Goal: Task Accomplishment & Management: Complete application form

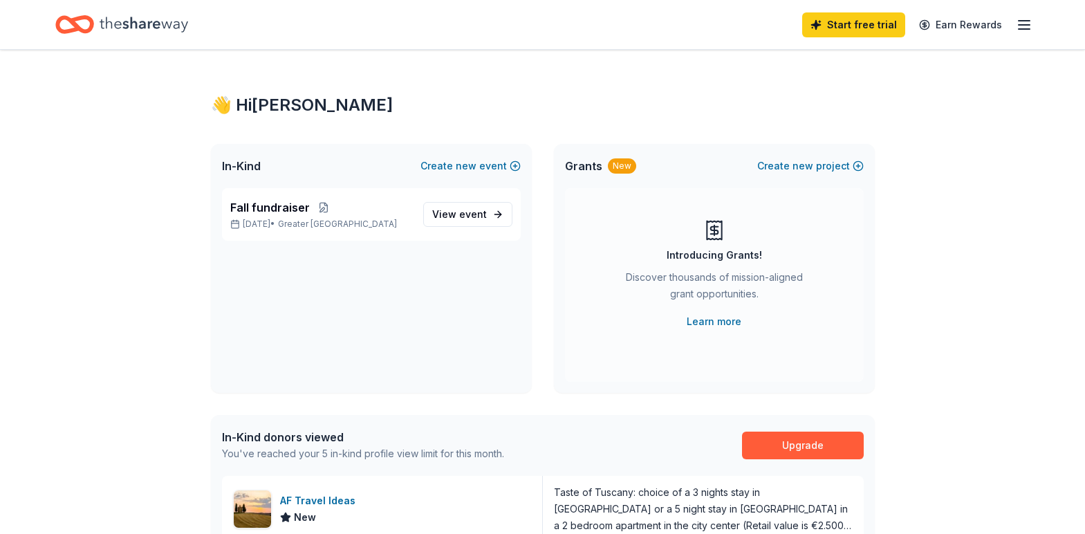
scroll to position [69, 0]
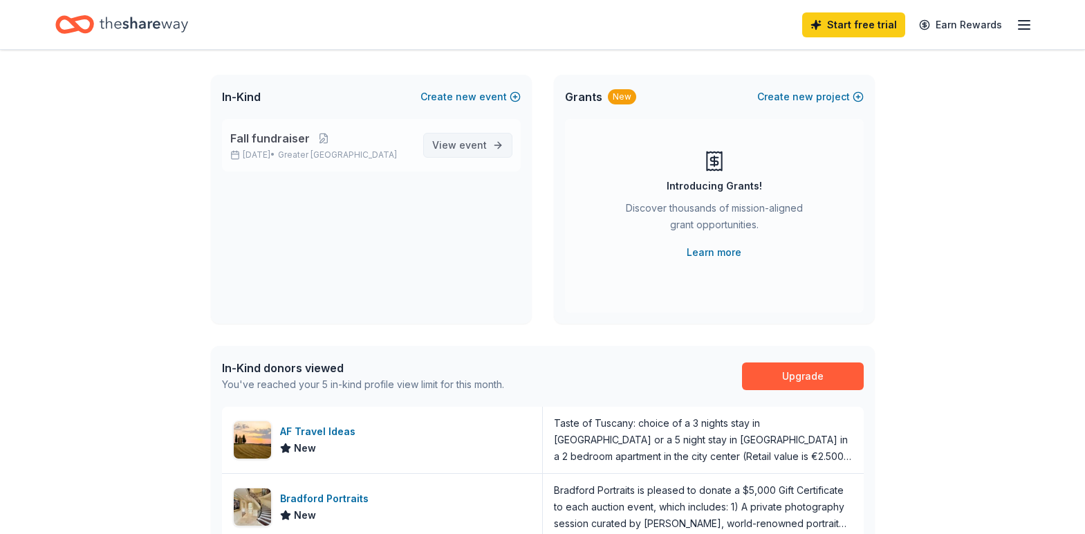
click at [485, 149] on span "event" at bounding box center [473, 145] width 28 height 12
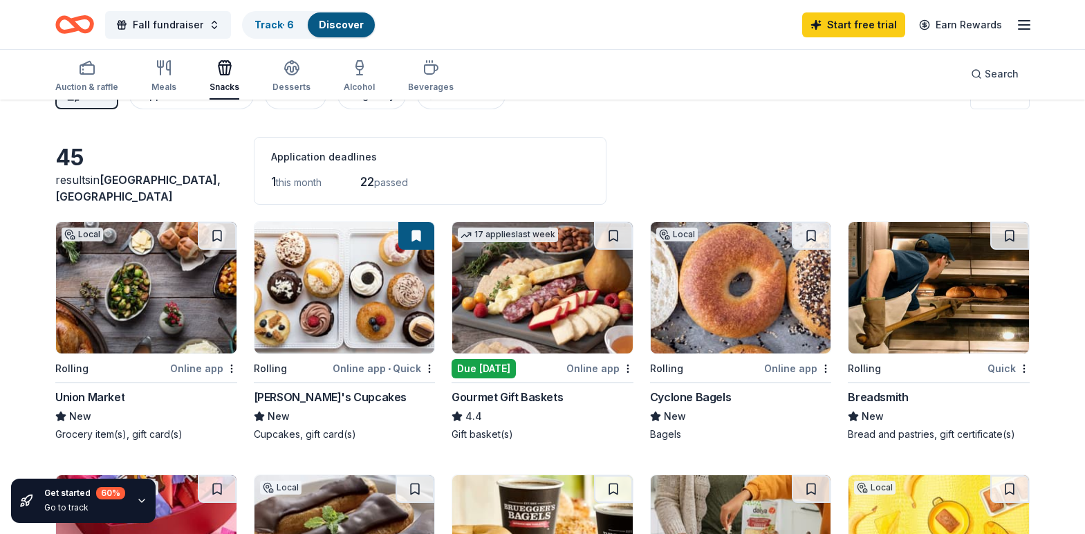
scroll to position [69, 0]
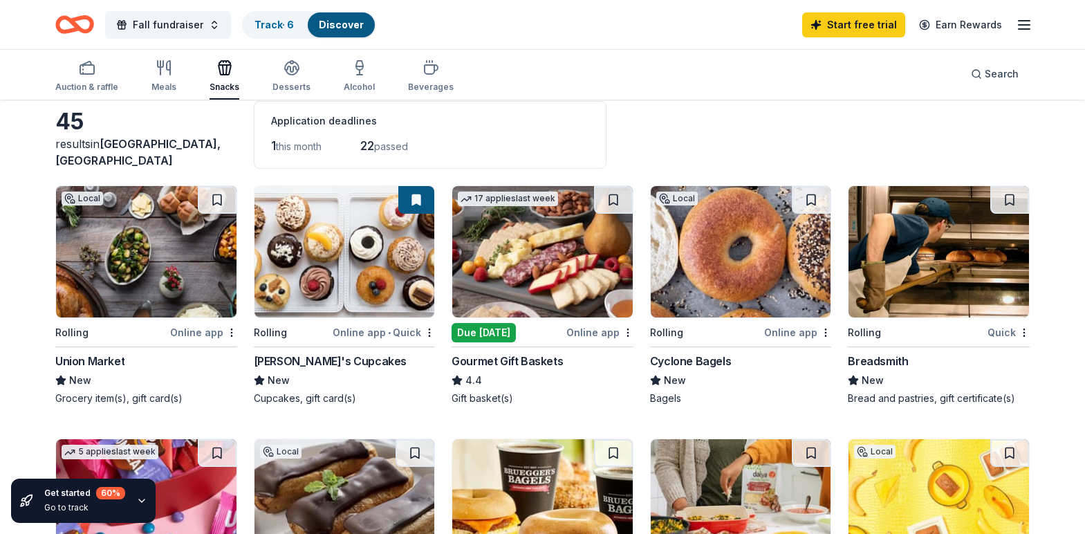
click at [460, 330] on div "Due [DATE]" at bounding box center [483, 332] width 64 height 19
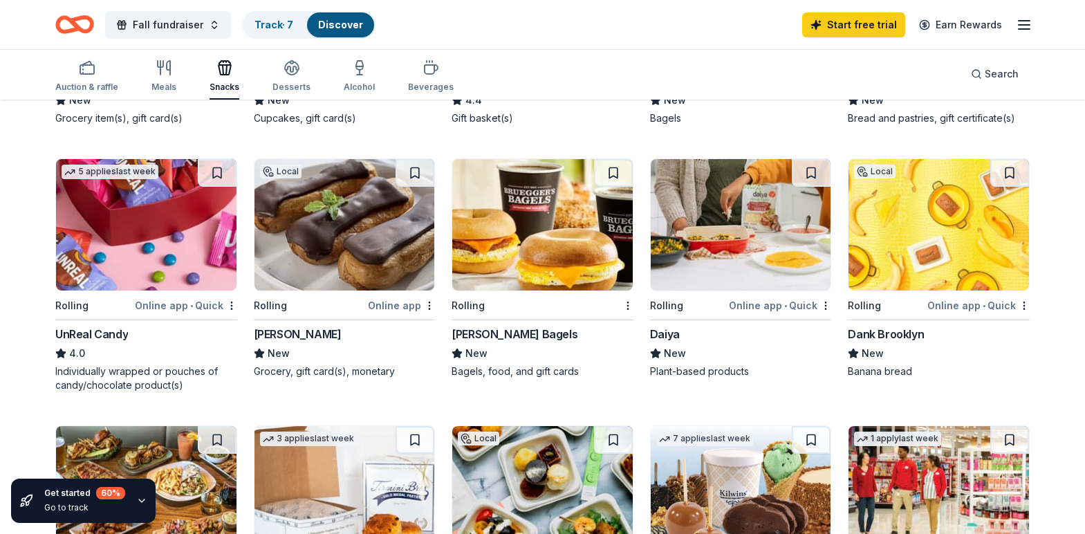
scroll to position [346, 0]
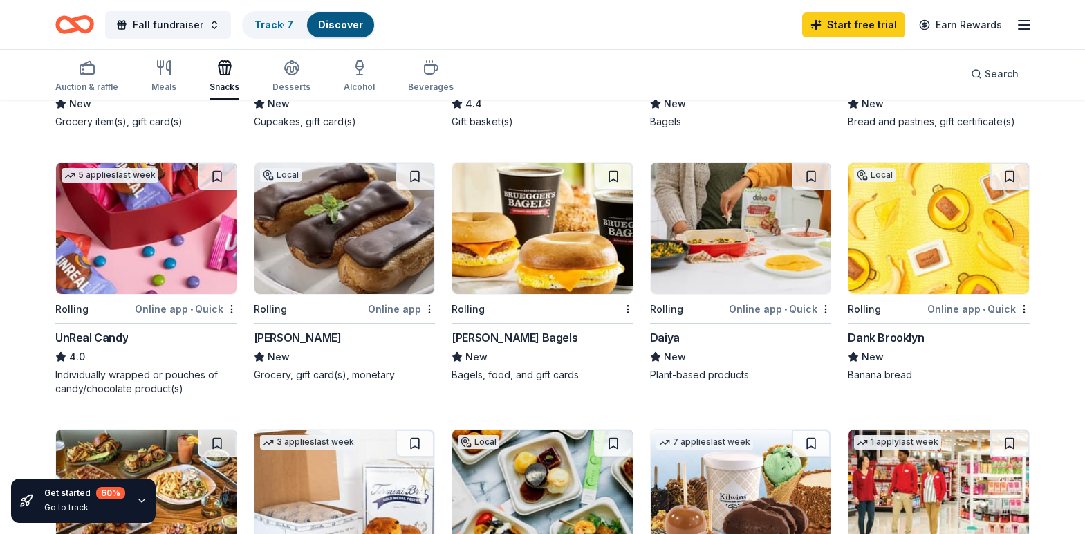
click at [133, 372] on div "Individually wrapped or pouches of candy/chocolate product(s)" at bounding box center [146, 382] width 182 height 28
click at [131, 373] on div "Individually wrapped or pouches of candy/chocolate product(s)" at bounding box center [146, 382] width 182 height 28
click at [111, 376] on div "Individually wrapped or pouches of candy/chocolate product(s)" at bounding box center [146, 382] width 182 height 28
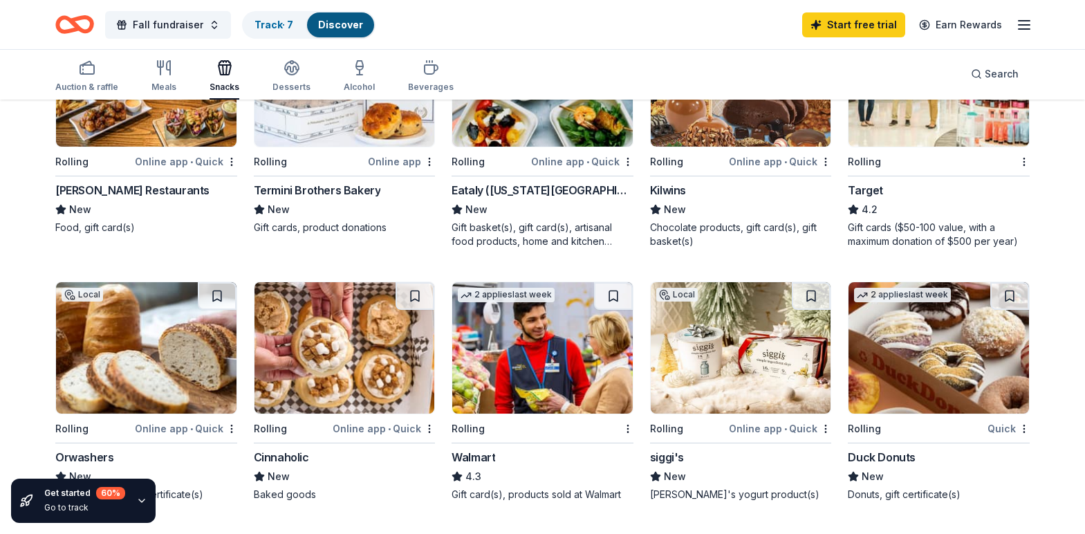
scroll to position [760, 0]
click at [898, 356] on img at bounding box center [938, 346] width 180 height 131
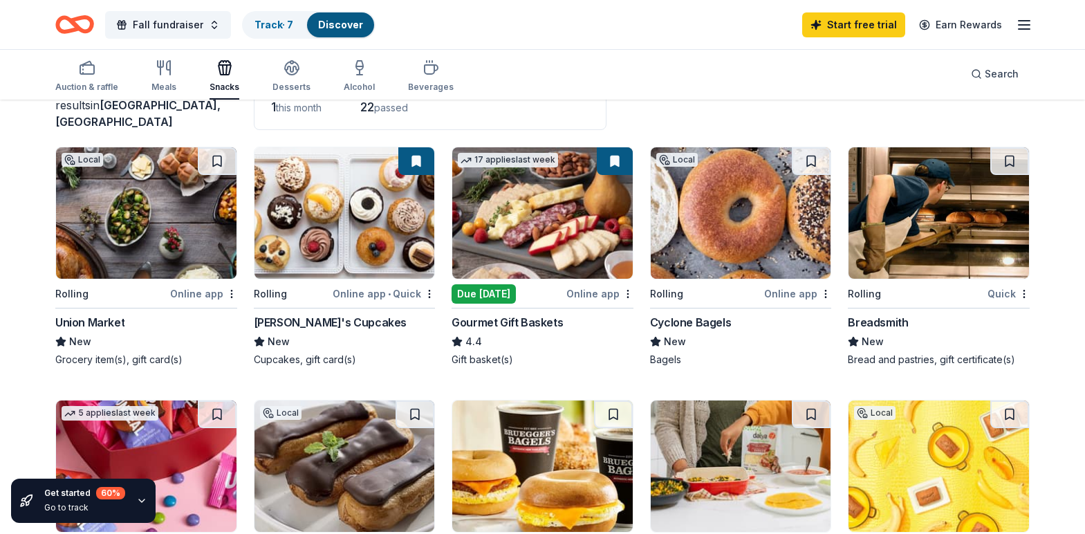
scroll to position [0, 0]
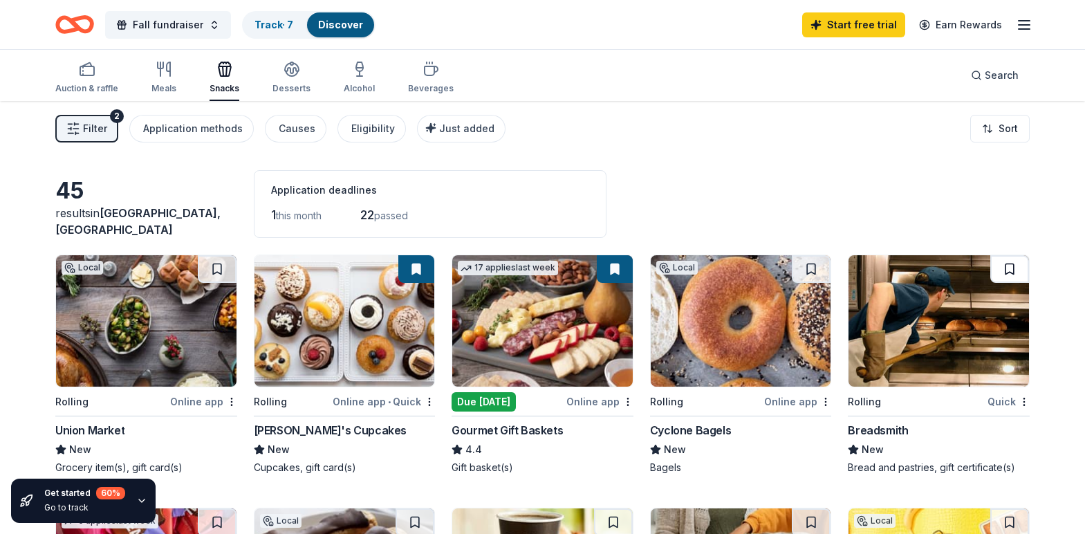
click at [1004, 270] on button at bounding box center [1009, 269] width 39 height 28
click at [893, 428] on div "Breadsmith" at bounding box center [878, 430] width 60 height 17
click at [288, 28] on link "Track · 8" at bounding box center [273, 25] width 39 height 12
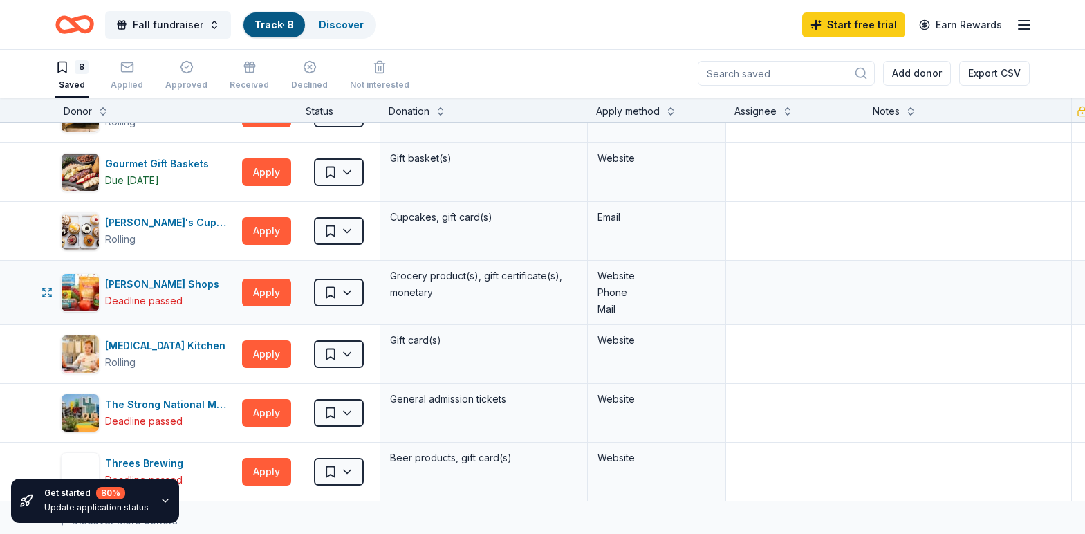
scroll to position [69, 0]
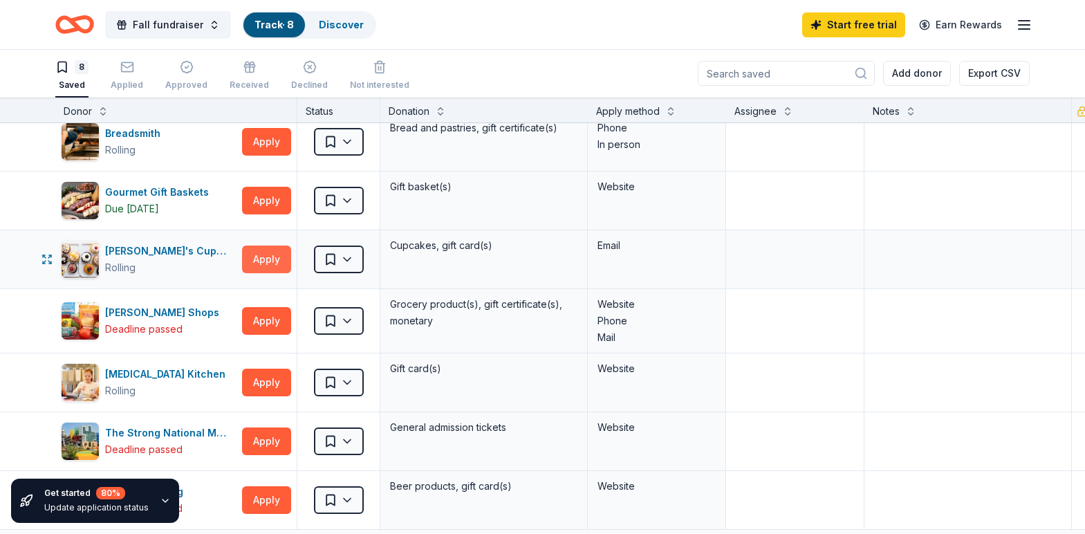
click at [263, 252] on button "Apply" at bounding box center [266, 259] width 49 height 28
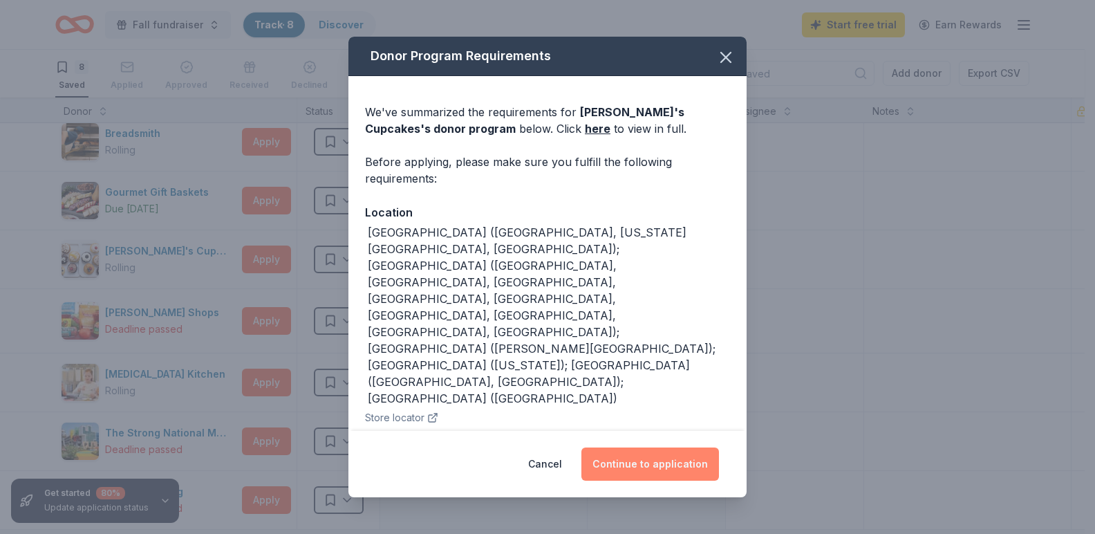
click at [645, 462] on button "Continue to application" at bounding box center [650, 463] width 138 height 33
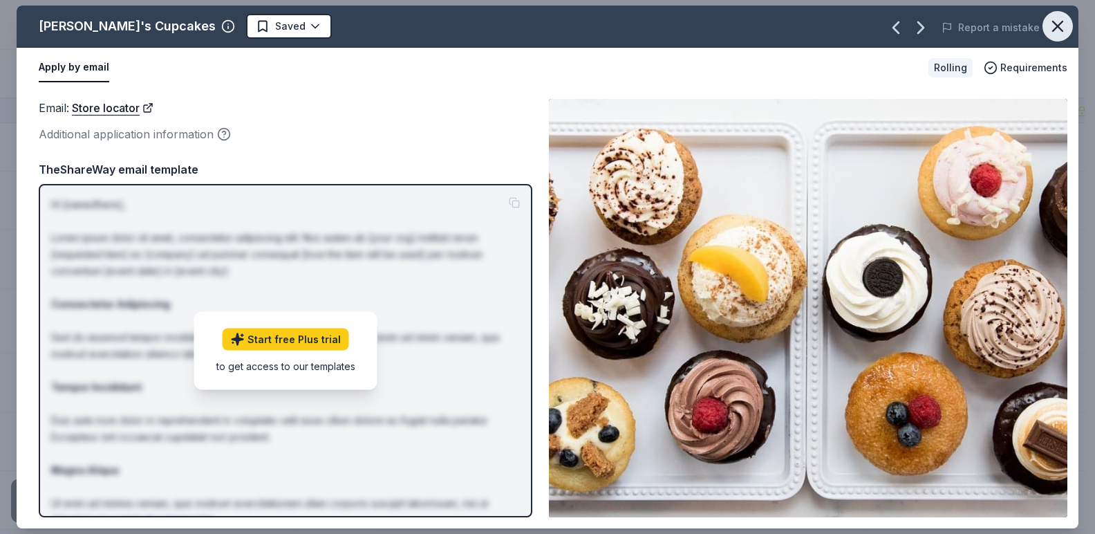
click at [1049, 21] on icon "button" at bounding box center [1057, 26] width 19 height 19
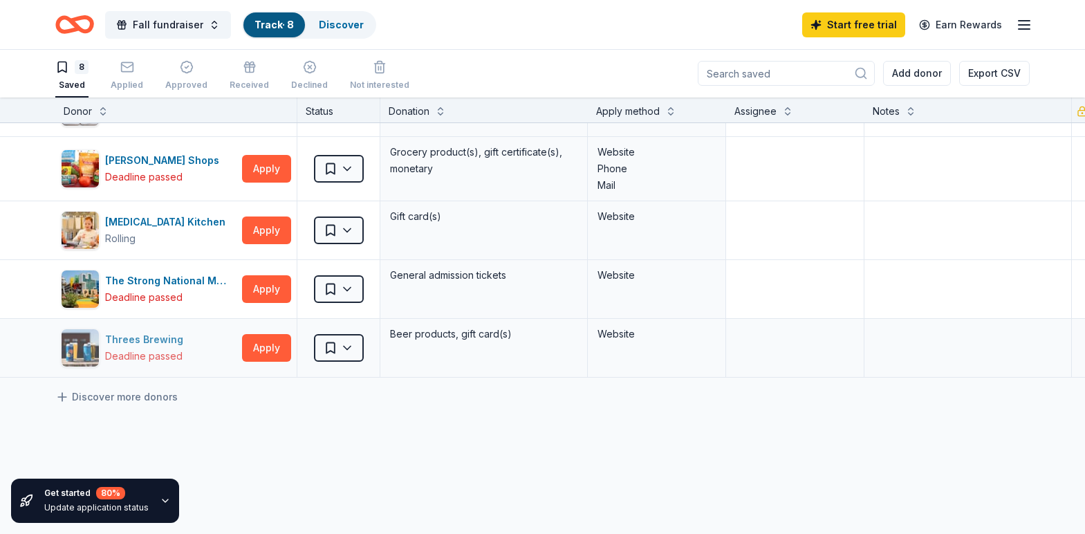
scroll to position [197, 0]
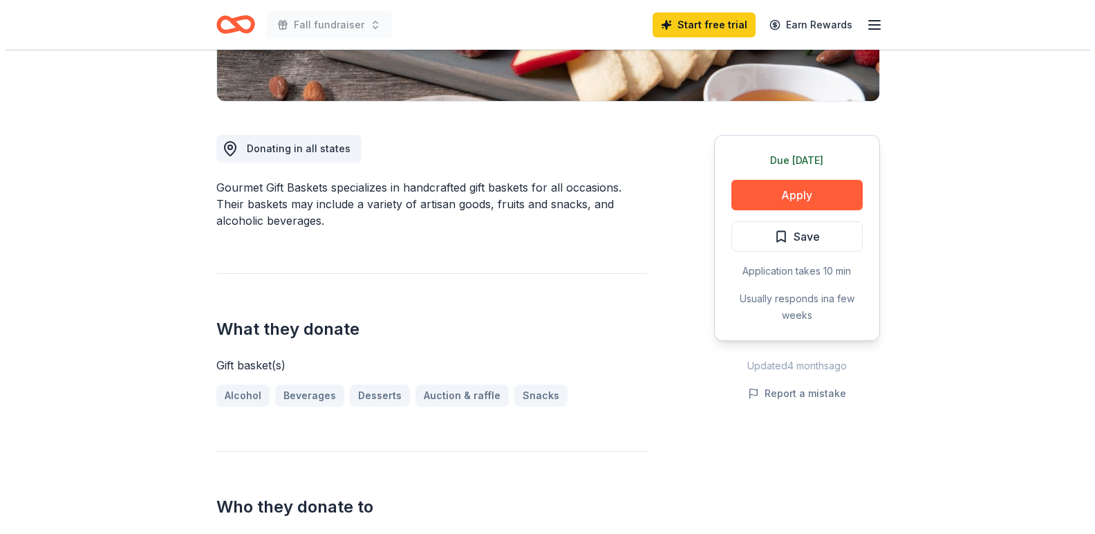
scroll to position [346, 0]
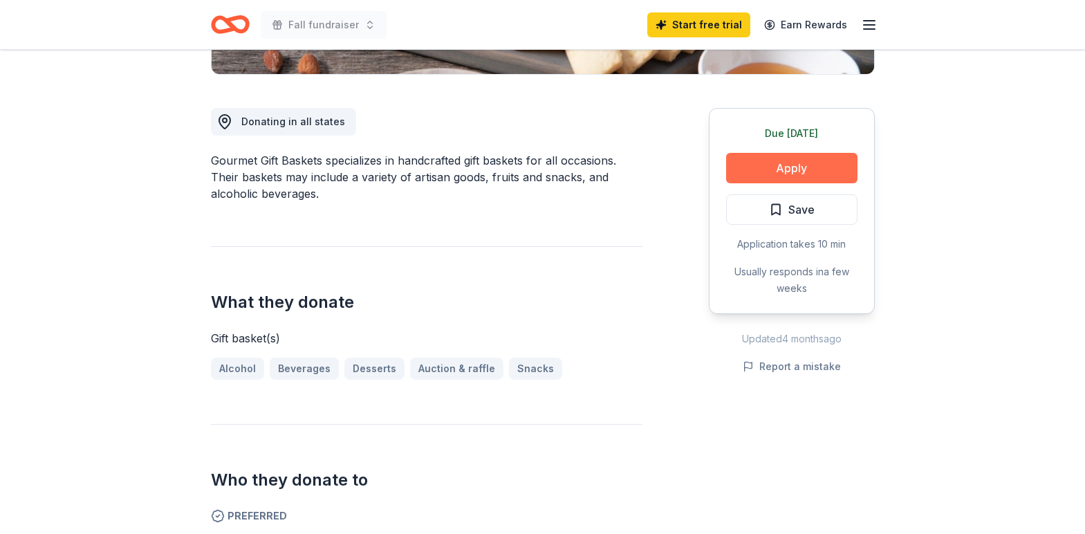
click at [809, 167] on button "Apply" at bounding box center [791, 168] width 131 height 30
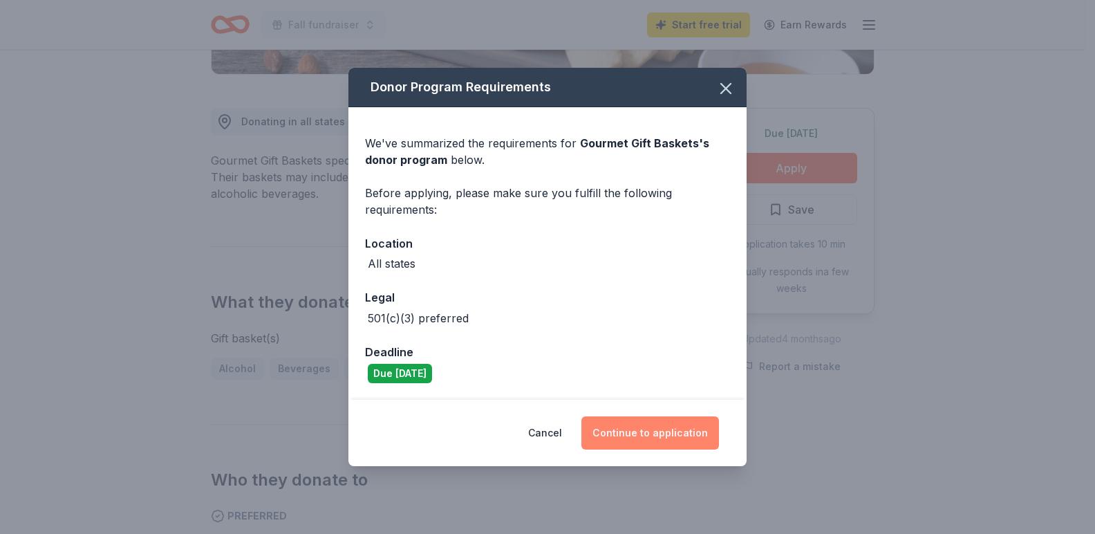
click at [677, 436] on button "Continue to application" at bounding box center [650, 432] width 138 height 33
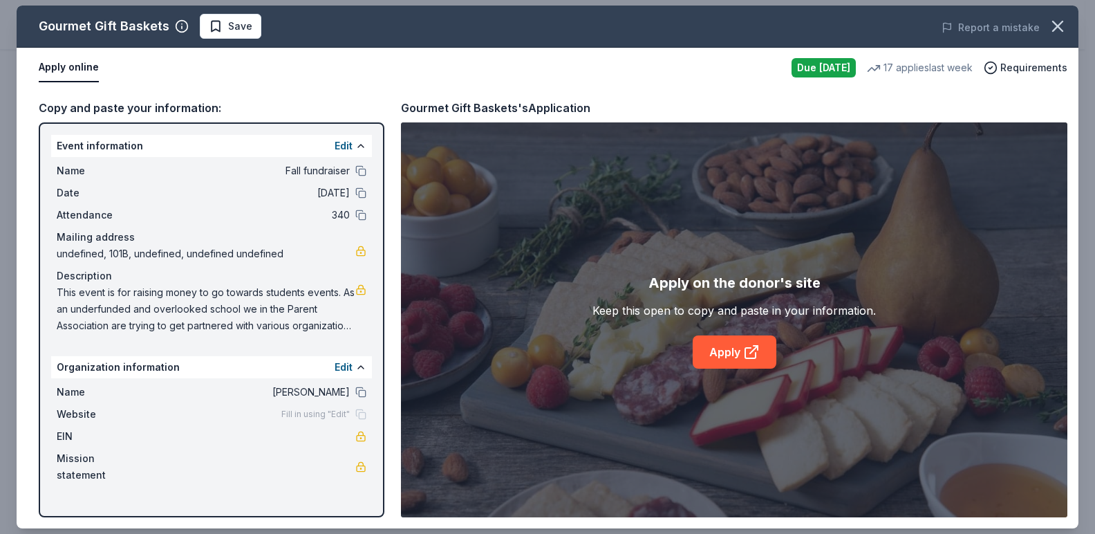
click at [120, 107] on div "Copy and paste your information:" at bounding box center [212, 108] width 346 height 18
click at [359, 293] on link at bounding box center [360, 289] width 11 height 11
click at [359, 369] on button at bounding box center [360, 367] width 11 height 11
click at [359, 367] on button at bounding box center [360, 367] width 11 height 11
click at [317, 324] on span "This event is for raising money to go towards students events. As an underfunde…" at bounding box center [206, 309] width 299 height 50
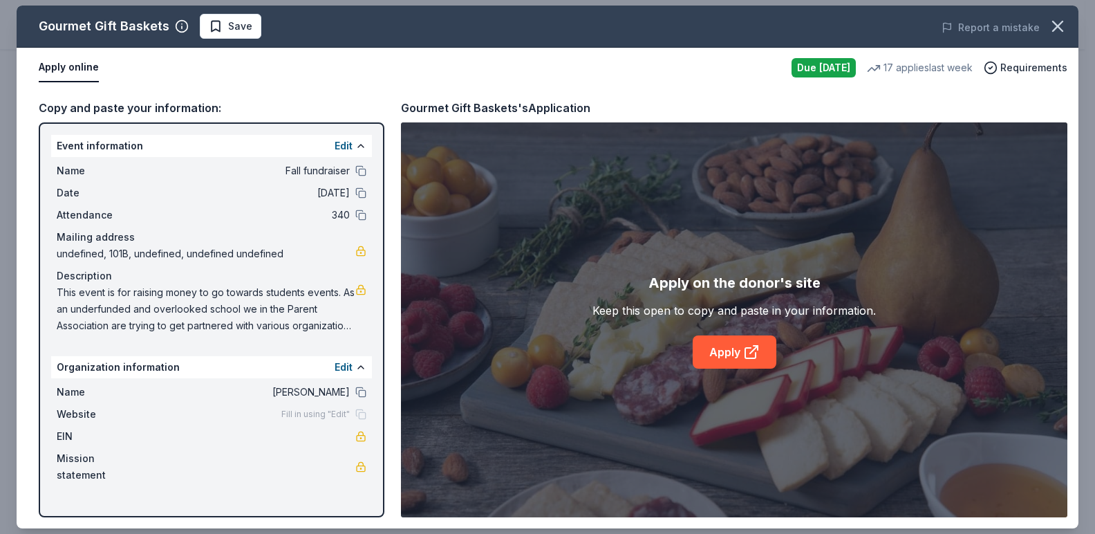
click at [317, 324] on span "This event is for raising money to go towards students events. As an underfunde…" at bounding box center [206, 309] width 299 height 50
click at [345, 326] on span "This event is for raising money to go towards students events. As an underfunde…" at bounding box center [206, 309] width 299 height 50
click at [344, 328] on span "This event is for raising money to go towards students events. As an underfunde…" at bounding box center [206, 309] width 299 height 50
click at [342, 332] on span "This event is for raising money to go towards students events. As an underfunde…" at bounding box center [206, 309] width 299 height 50
click at [341, 333] on span "This event is for raising money to go towards students events. As an underfunde…" at bounding box center [206, 309] width 299 height 50
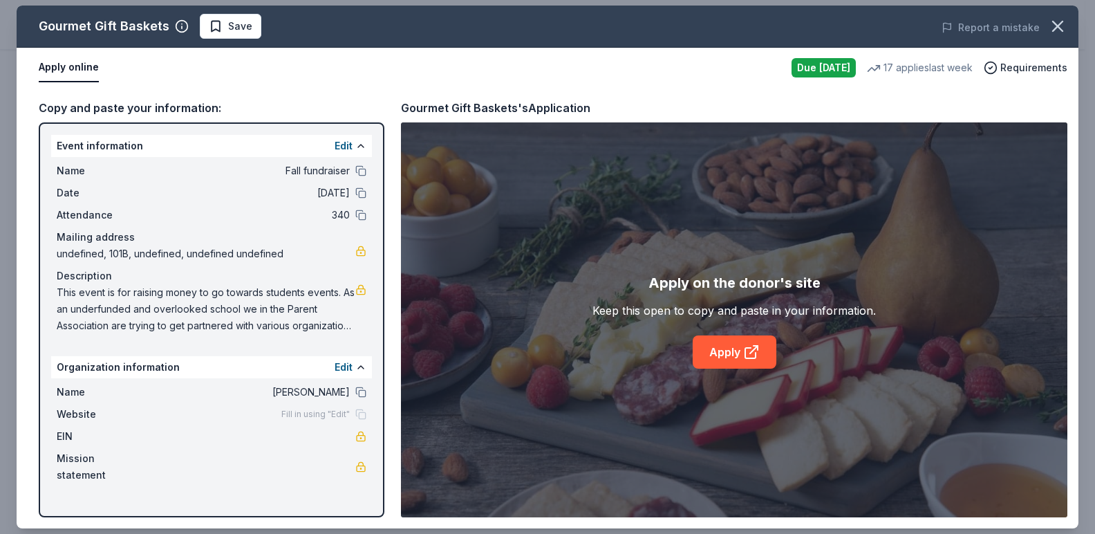
drag, startPoint x: 202, startPoint y: 107, endPoint x: 165, endPoint y: 96, distance: 38.3
click at [165, 97] on div "Copy and paste your information: Event information Edit Name Fall fundraiser Da…" at bounding box center [548, 308] width 1062 height 440
click at [229, 24] on span "Save" at bounding box center [240, 26] width 24 height 17
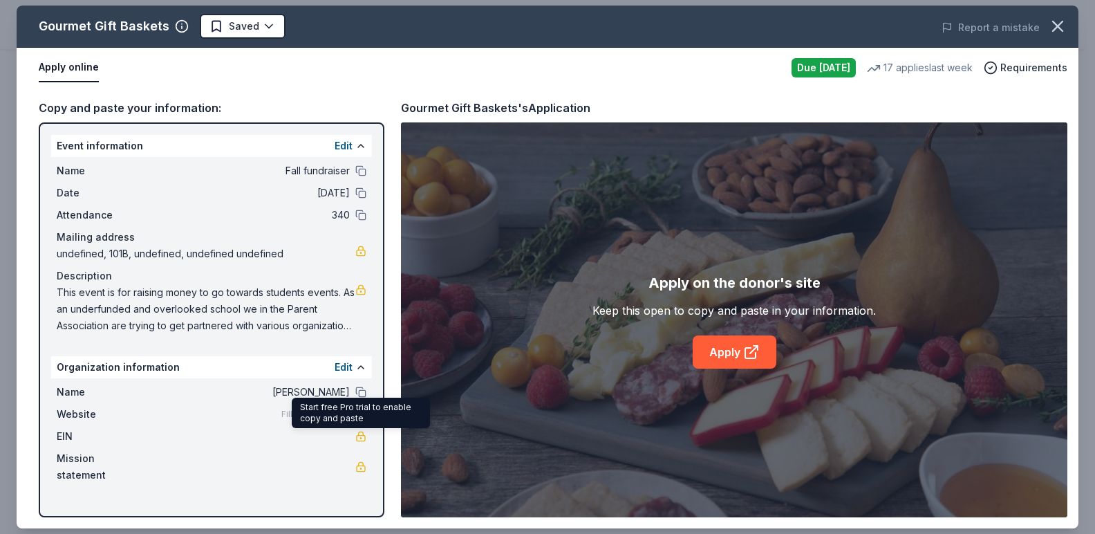
click at [359, 438] on link at bounding box center [360, 436] width 11 height 11
click at [360, 147] on button at bounding box center [360, 145] width 11 height 11
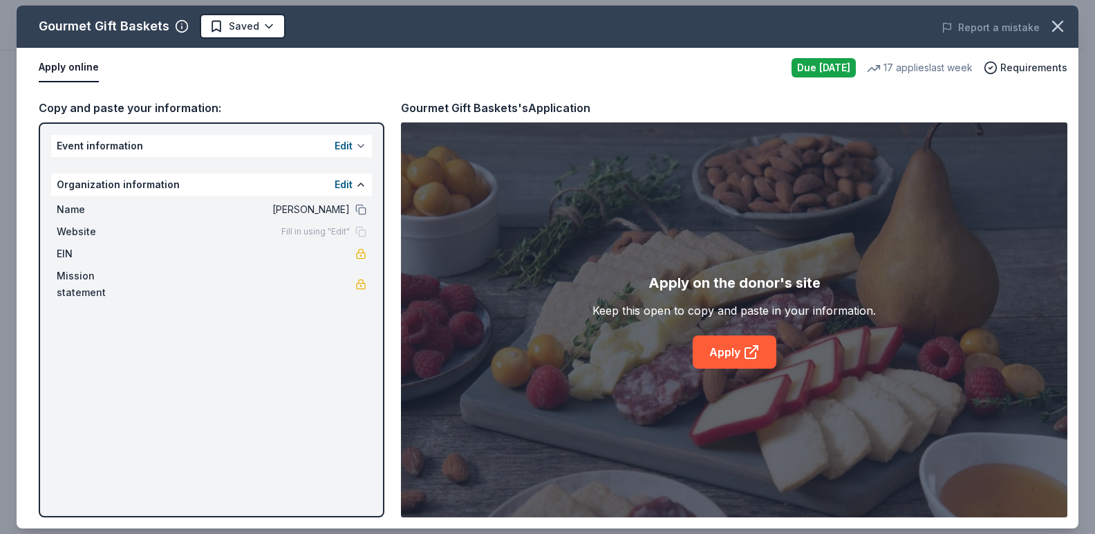
click at [360, 146] on button at bounding box center [360, 145] width 11 height 11
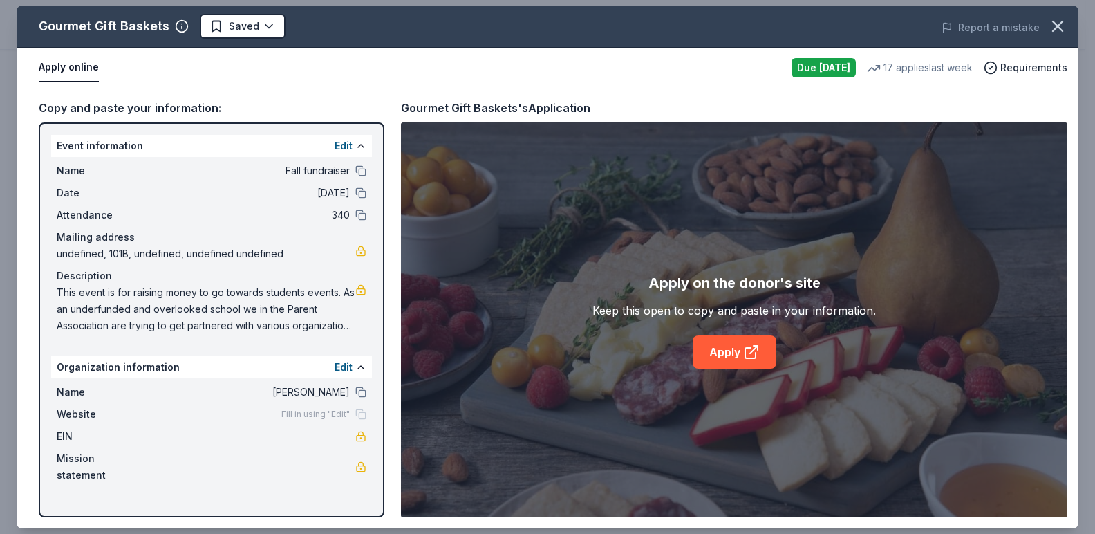
drag, startPoint x: 162, startPoint y: 292, endPoint x: 115, endPoint y: 224, distance: 82.9
click at [115, 224] on div "Name Fall fundraiser Date 10/17/25 Attendance 340 Mailing address undefined, 10…" at bounding box center [211, 248] width 321 height 183
click at [742, 341] on link "Apply" at bounding box center [735, 351] width 84 height 33
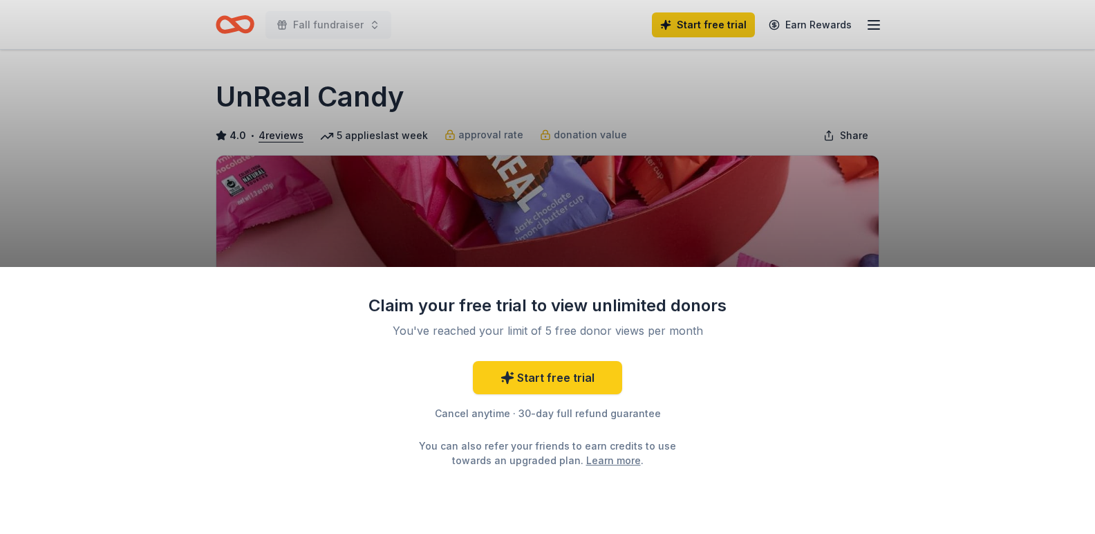
click at [680, 175] on div "Claim your free trial to view unlimited donors You've reached your limit of 5 f…" at bounding box center [547, 267] width 1095 height 534
click at [597, 204] on div "Claim your free trial to view unlimited donors You've reached your limit of 5 f…" at bounding box center [547, 267] width 1095 height 534
click at [512, 63] on div "Claim your free trial to view unlimited donors You've reached your limit of 5 f…" at bounding box center [547, 267] width 1095 height 534
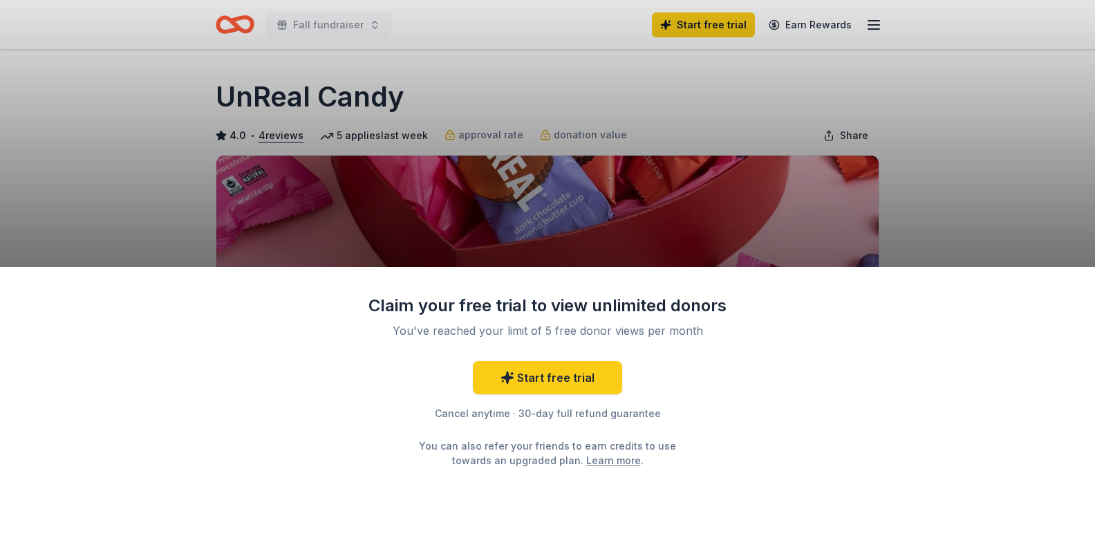
click at [530, 207] on div "Claim your free trial to view unlimited donors You've reached your limit of 5 f…" at bounding box center [547, 267] width 1095 height 534
click at [410, 187] on div "Claim your free trial to view unlimited donors You've reached your limit of 5 f…" at bounding box center [547, 267] width 1095 height 534
click at [490, 113] on div "Claim your free trial to view unlimited donors You've reached your limit of 5 f…" at bounding box center [547, 267] width 1095 height 534
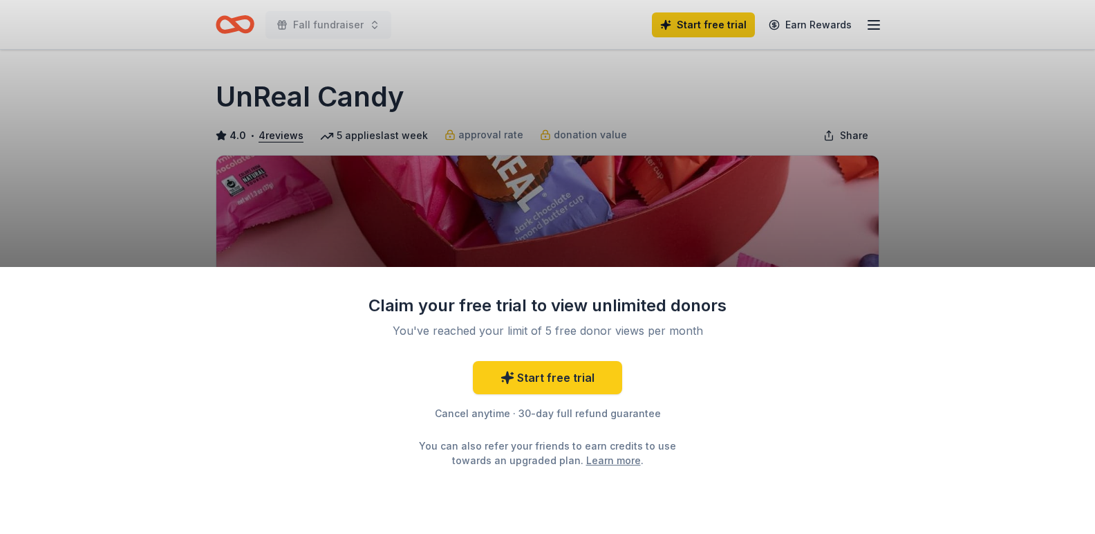
click at [877, 141] on div "Claim your free trial to view unlimited donors You've reached your limit of 5 f…" at bounding box center [547, 267] width 1095 height 534
click at [958, 79] on div "Claim your free trial to view unlimited donors You've reached your limit of 5 f…" at bounding box center [547, 267] width 1095 height 534
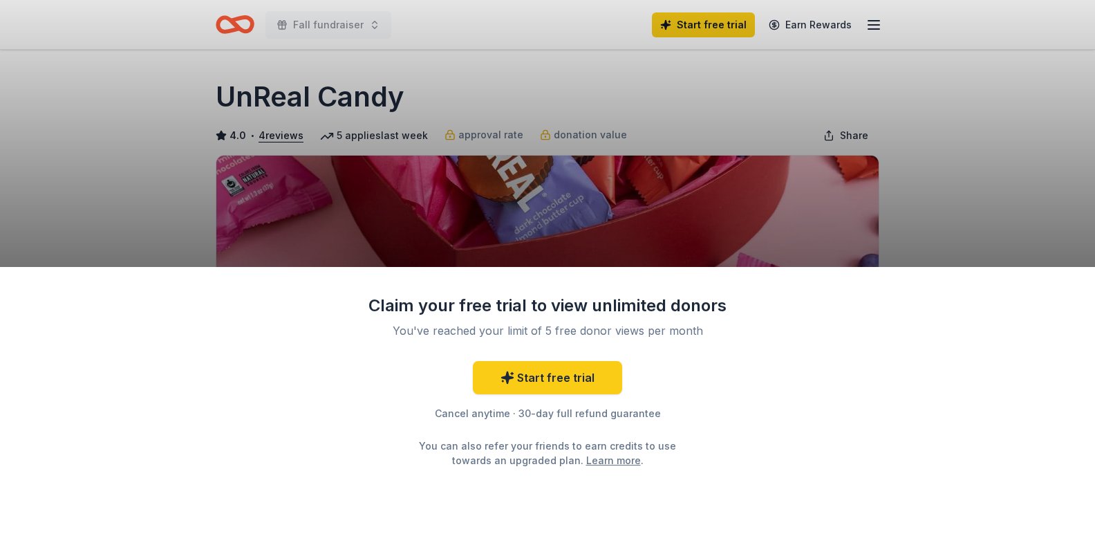
click at [851, 166] on div "Claim your free trial to view unlimited donors You've reached your limit of 5 f…" at bounding box center [547, 267] width 1095 height 534
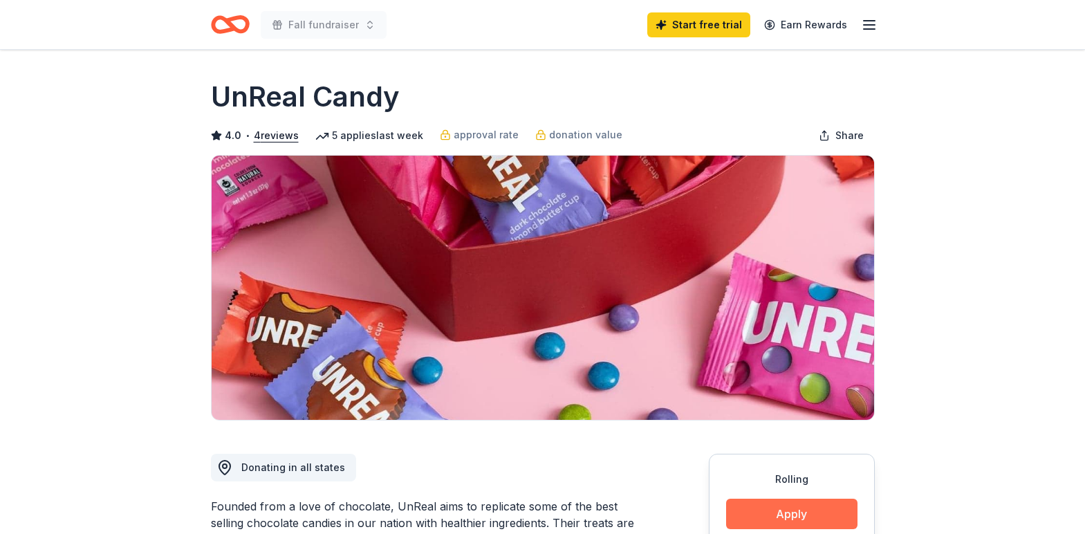
click at [816, 512] on button "Apply" at bounding box center [791, 513] width 131 height 30
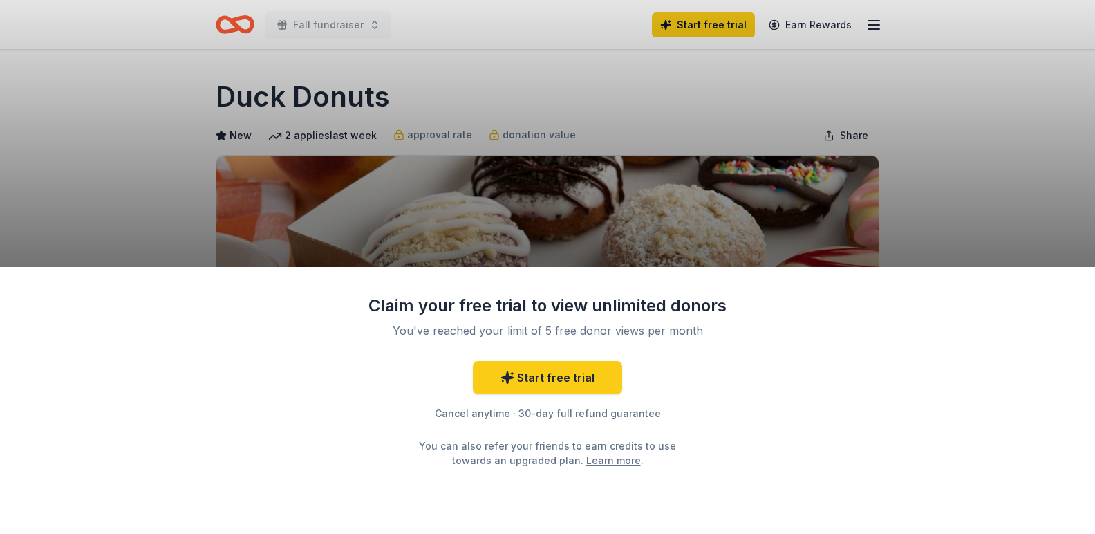
click at [1063, 79] on div "Claim your free trial to view unlimited donors You've reached your limit of 5 f…" at bounding box center [547, 267] width 1095 height 534
